Goal: Information Seeking & Learning: Learn about a topic

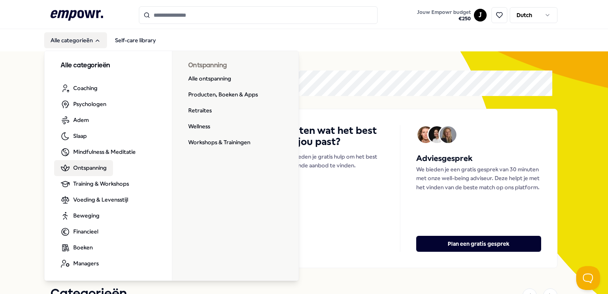
click at [107, 167] on link "Ontspanning" at bounding box center [83, 168] width 59 height 16
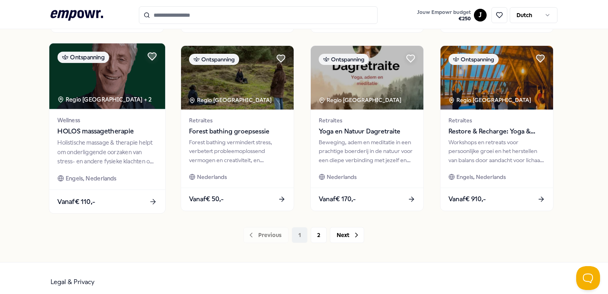
scroll to position [417, 0]
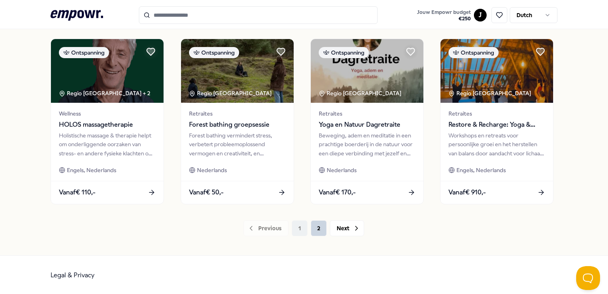
click at [314, 228] on button "2" at bounding box center [319, 228] width 16 height 16
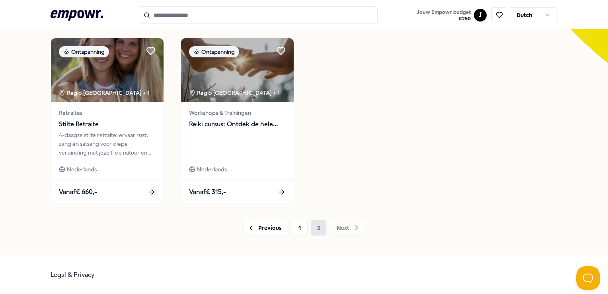
scroll to position [239, 0]
click at [299, 230] on button "1" at bounding box center [300, 228] width 16 height 16
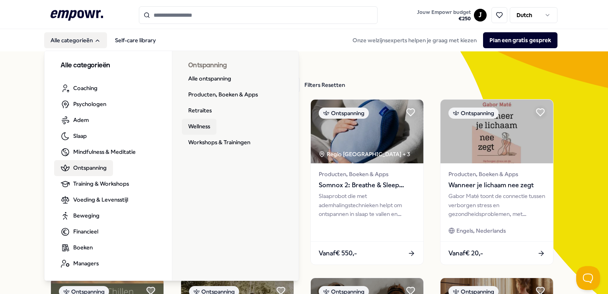
click at [201, 129] on link "Wellness" at bounding box center [199, 127] width 35 height 16
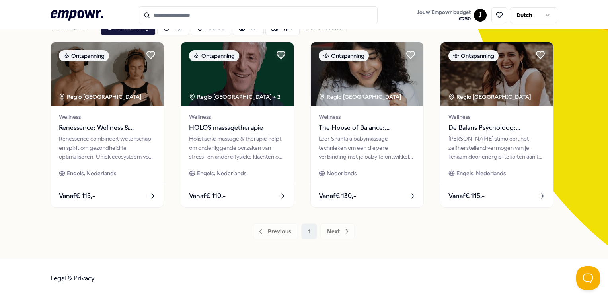
scroll to position [61, 0]
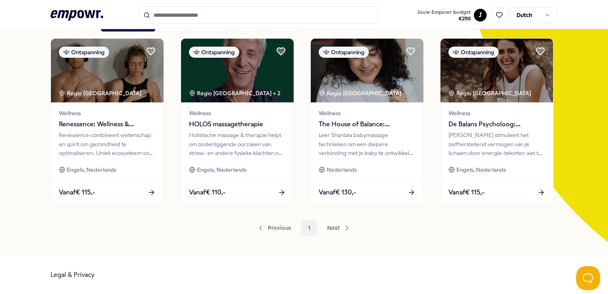
click at [325, 226] on div "Previous 1 Next" at bounding box center [304, 228] width 506 height 16
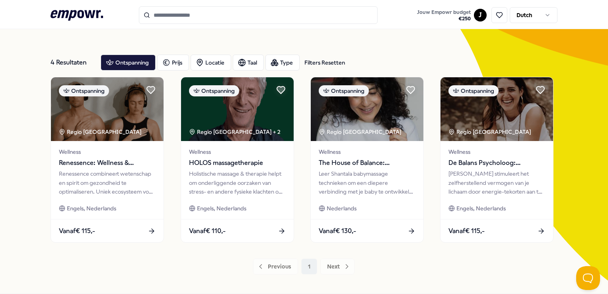
scroll to position [0, 0]
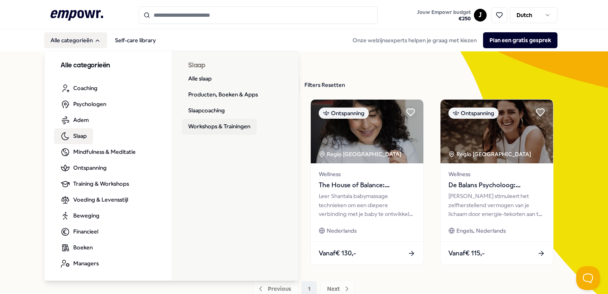
click at [213, 127] on link "Workshops & Trainingen" at bounding box center [219, 127] width 75 height 16
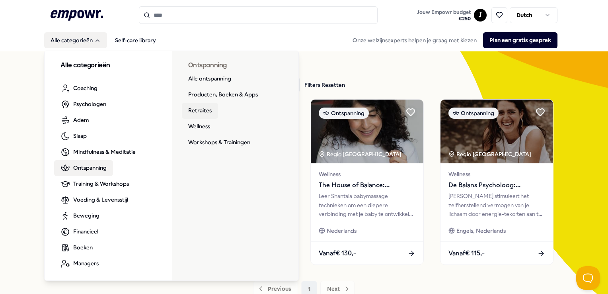
click at [202, 109] on link "Retraites" at bounding box center [200, 111] width 36 height 16
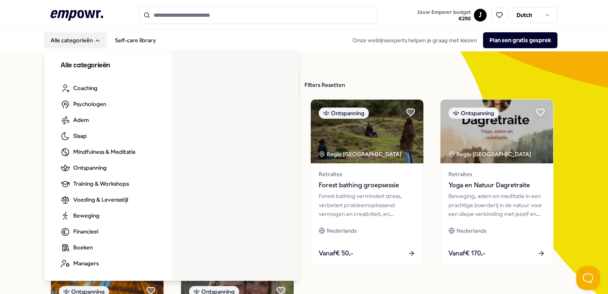
click at [95, 37] on button "Alle categorieën" at bounding box center [75, 40] width 63 height 16
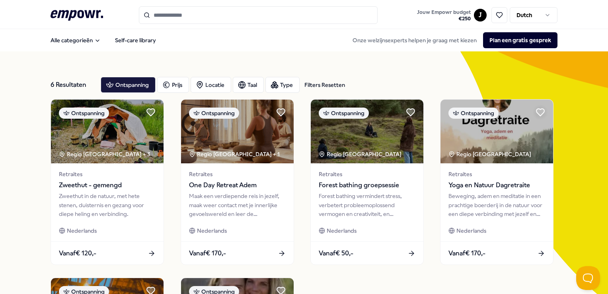
click at [156, 15] on input "Search for products, categories or subcategories" at bounding box center [258, 15] width 239 height 18
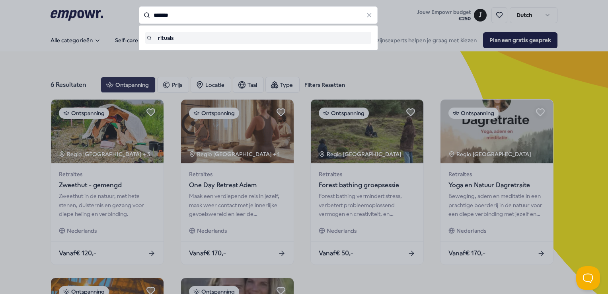
type input "*******"
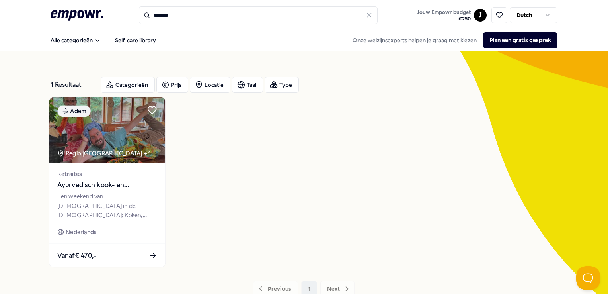
click at [78, 175] on span "Retraites" at bounding box center [107, 173] width 99 height 9
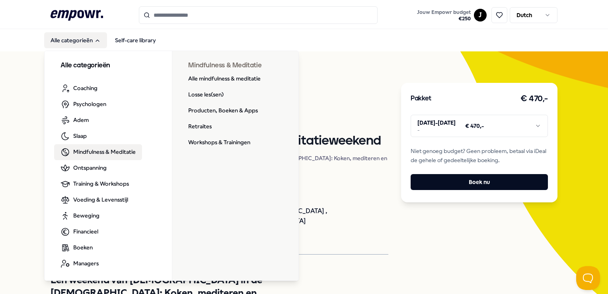
click at [83, 155] on span "Mindfulness & Meditatie" at bounding box center [104, 151] width 62 height 9
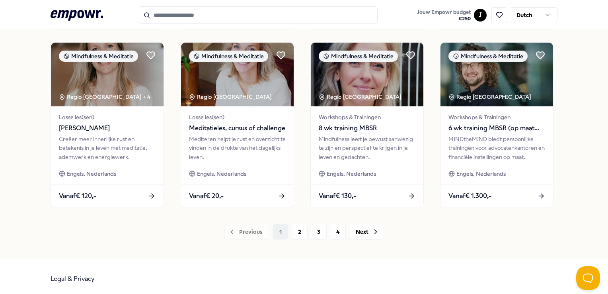
scroll to position [417, 0]
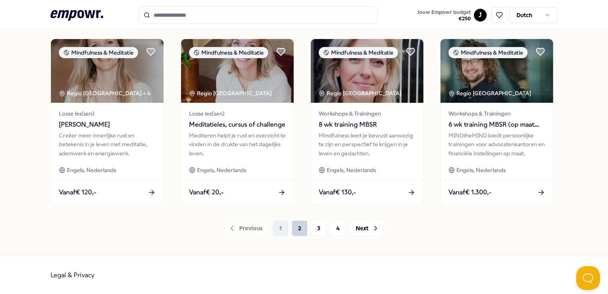
click at [301, 228] on button "2" at bounding box center [300, 228] width 16 height 16
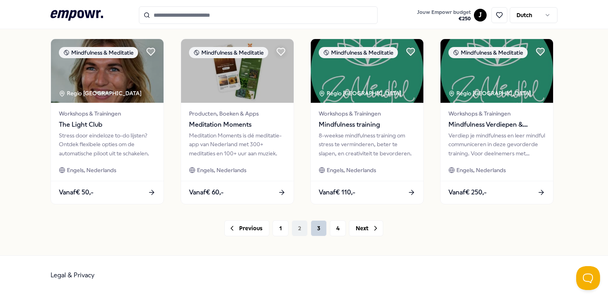
click at [318, 227] on button "3" at bounding box center [319, 228] width 16 height 16
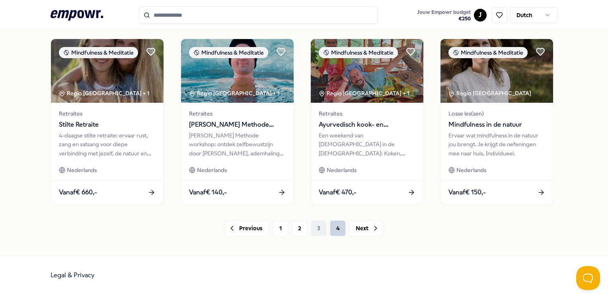
click at [330, 228] on button "4" at bounding box center [338, 228] width 16 height 16
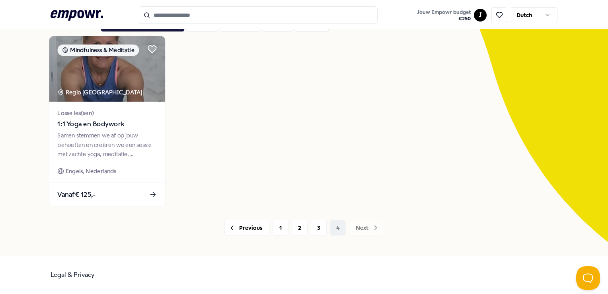
click at [84, 122] on span "1:1 Yoga en Bodywork" at bounding box center [107, 124] width 99 height 10
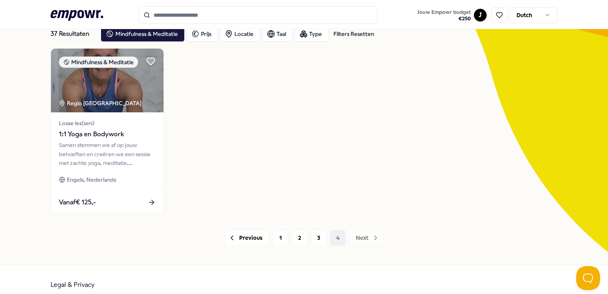
click at [189, 12] on input "Search for products, categories or subcategories" at bounding box center [258, 15] width 239 height 18
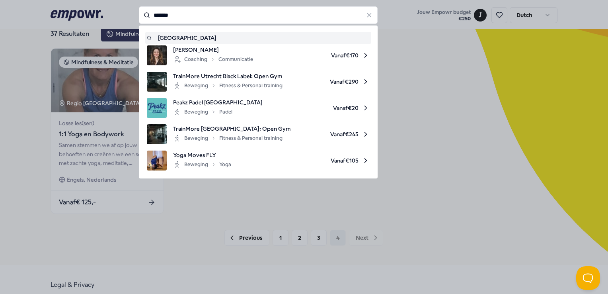
type input "*******"
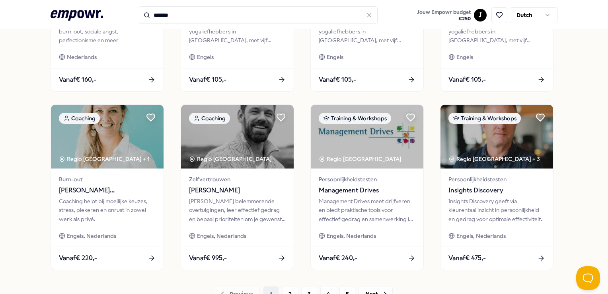
scroll to position [398, 0]
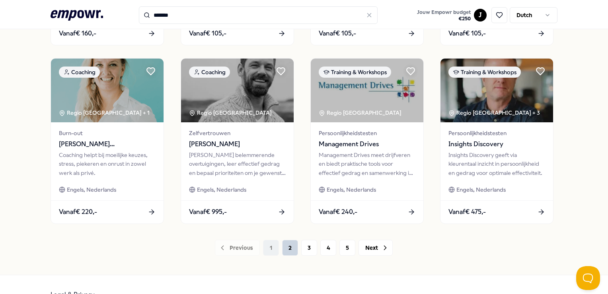
click at [284, 247] on button "2" at bounding box center [290, 247] width 16 height 16
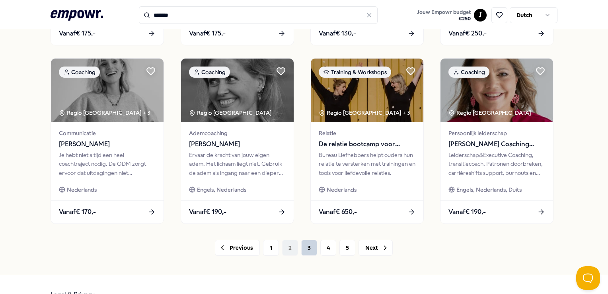
click at [302, 247] on button "3" at bounding box center [309, 247] width 16 height 16
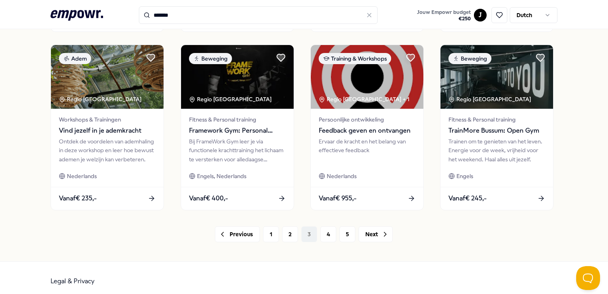
scroll to position [417, 0]
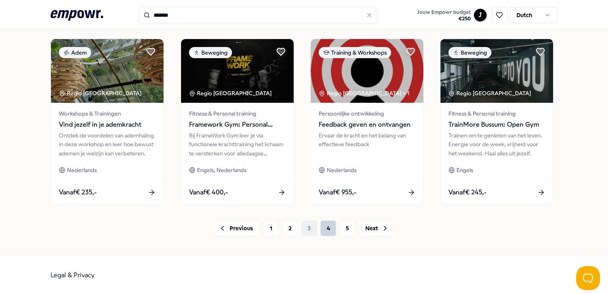
click at [320, 227] on button "4" at bounding box center [328, 228] width 16 height 16
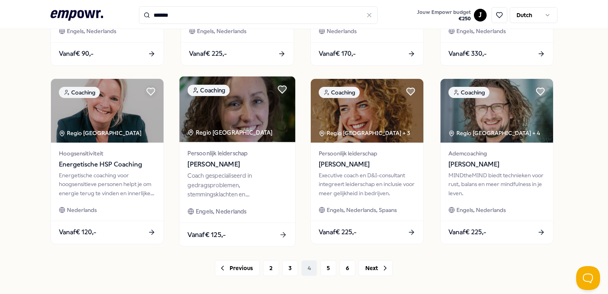
scroll to position [417, 0]
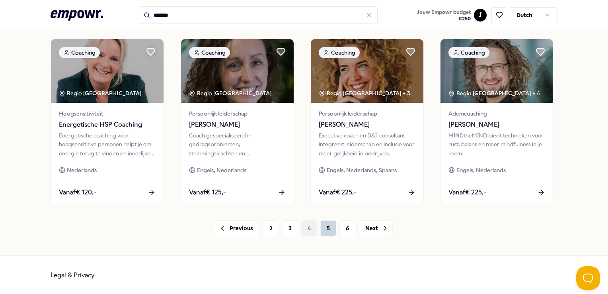
click at [325, 226] on button "5" at bounding box center [328, 228] width 16 height 16
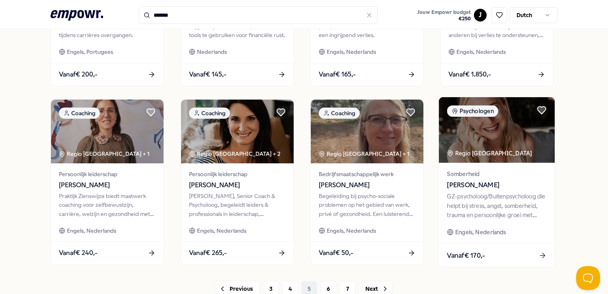
scroll to position [258, 0]
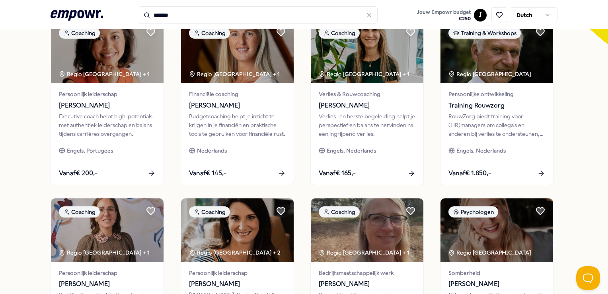
drag, startPoint x: 530, startPoint y: 193, endPoint x: 571, endPoint y: 206, distance: 43.3
click at [566, 210] on div "99 Resultaten Categorieën Prijs Locatie Taal Type Coaching Regio [GEOGRAPHIC_DA…" at bounding box center [304, 103] width 608 height 621
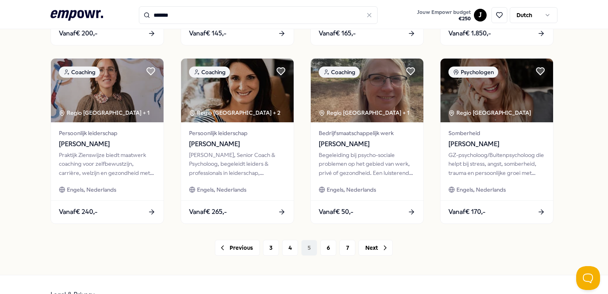
scroll to position [417, 0]
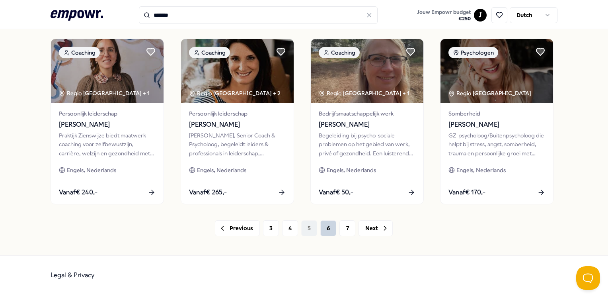
click at [324, 228] on button "6" at bounding box center [328, 228] width 16 height 16
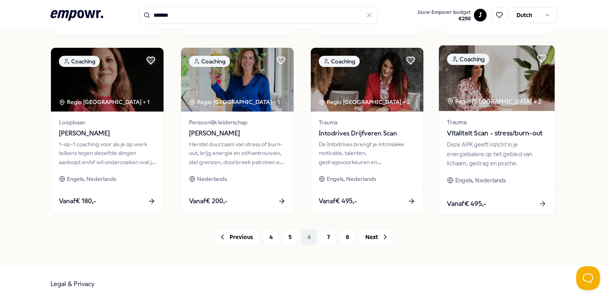
scroll to position [417, 0]
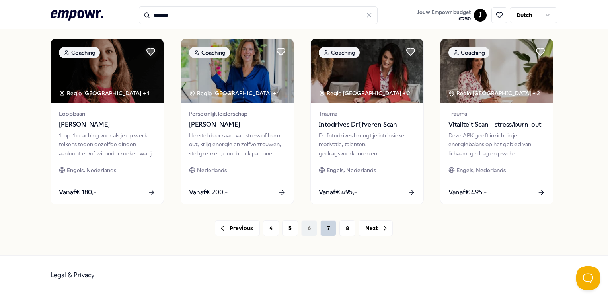
click at [327, 230] on button "7" at bounding box center [328, 228] width 16 height 16
